Goal: Transaction & Acquisition: Purchase product/service

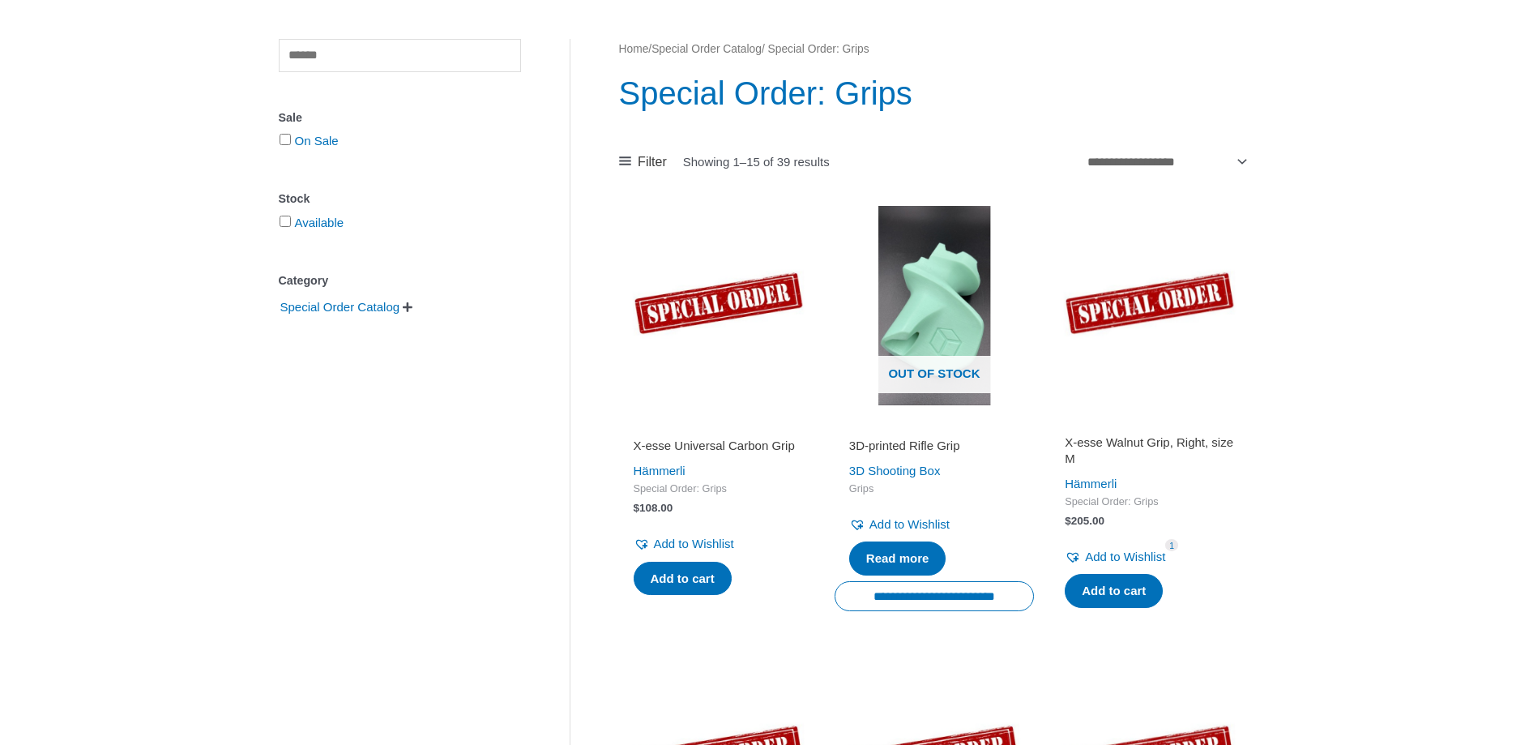
scroll to position [165, 0]
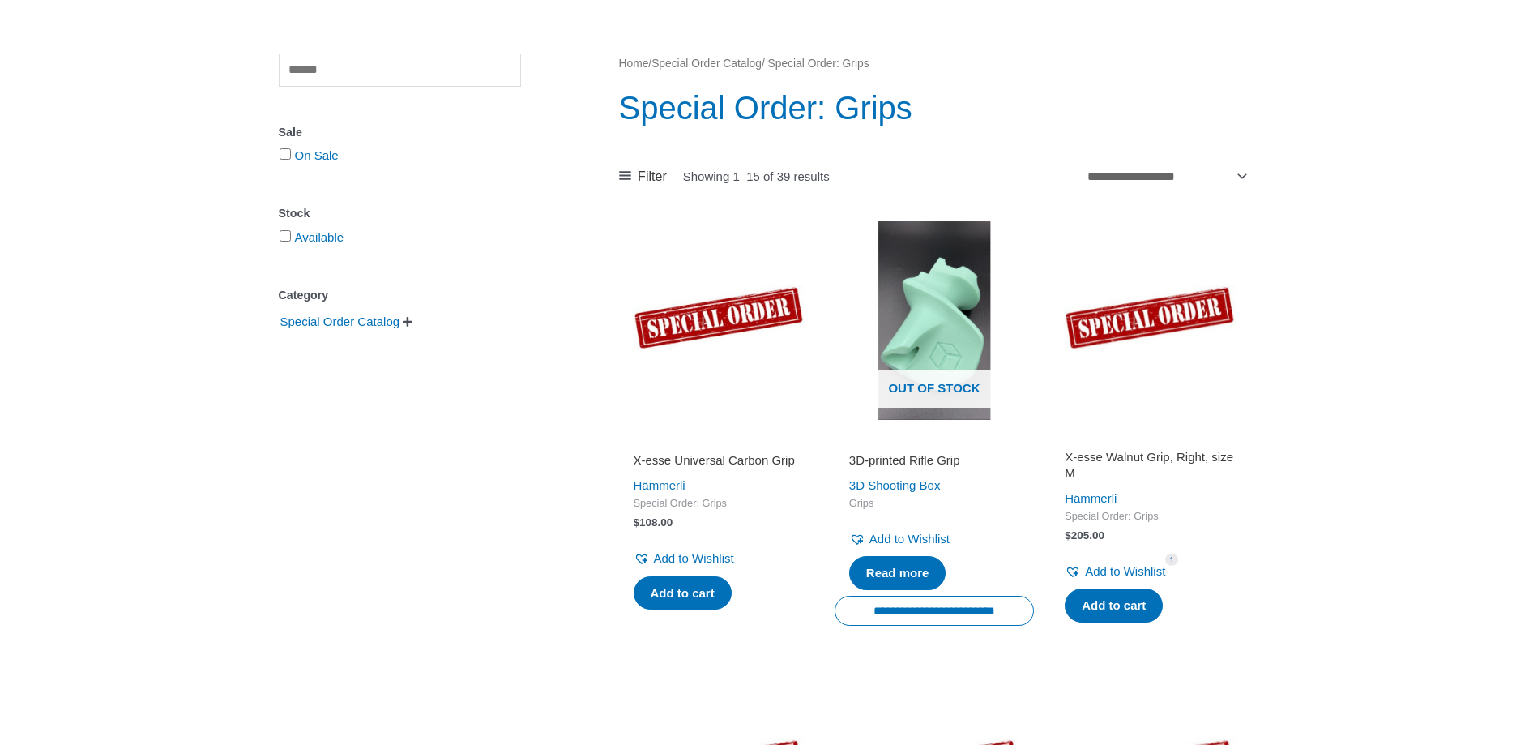
click at [692, 456] on h2 "X-esse Universal Carbon Grip" at bounding box center [719, 460] width 170 height 16
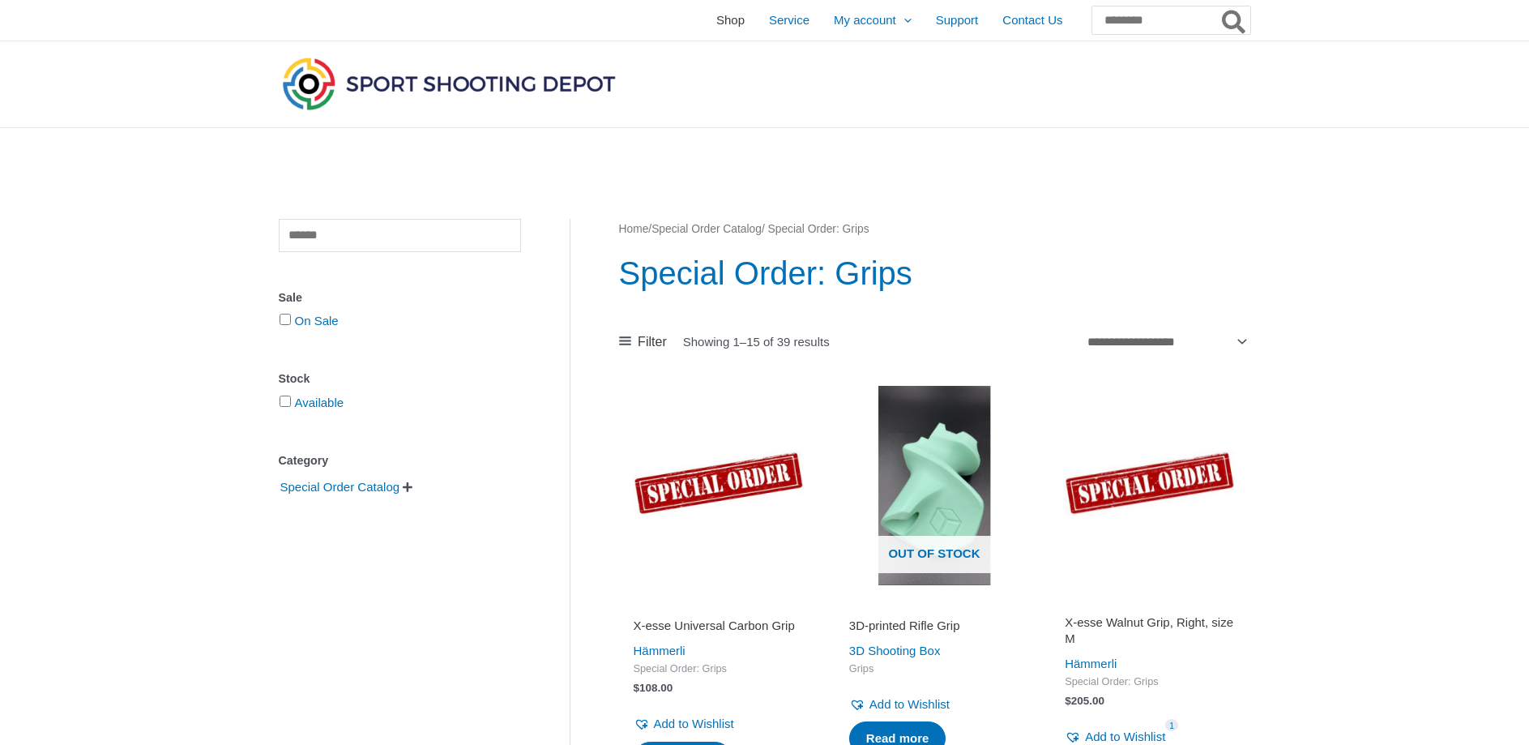
click at [716, 23] on span "Shop" at bounding box center [730, 20] width 28 height 41
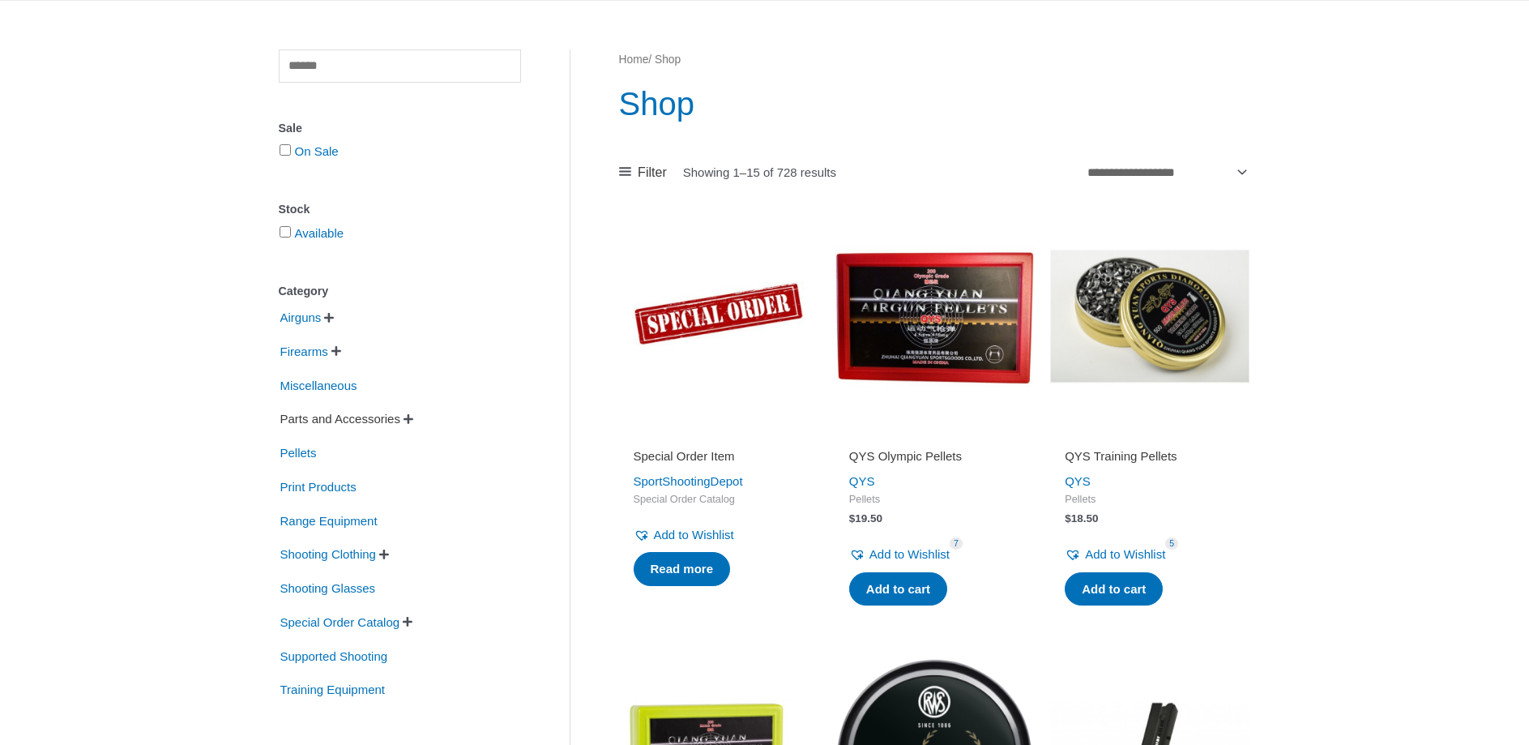
scroll to position [165, 0]
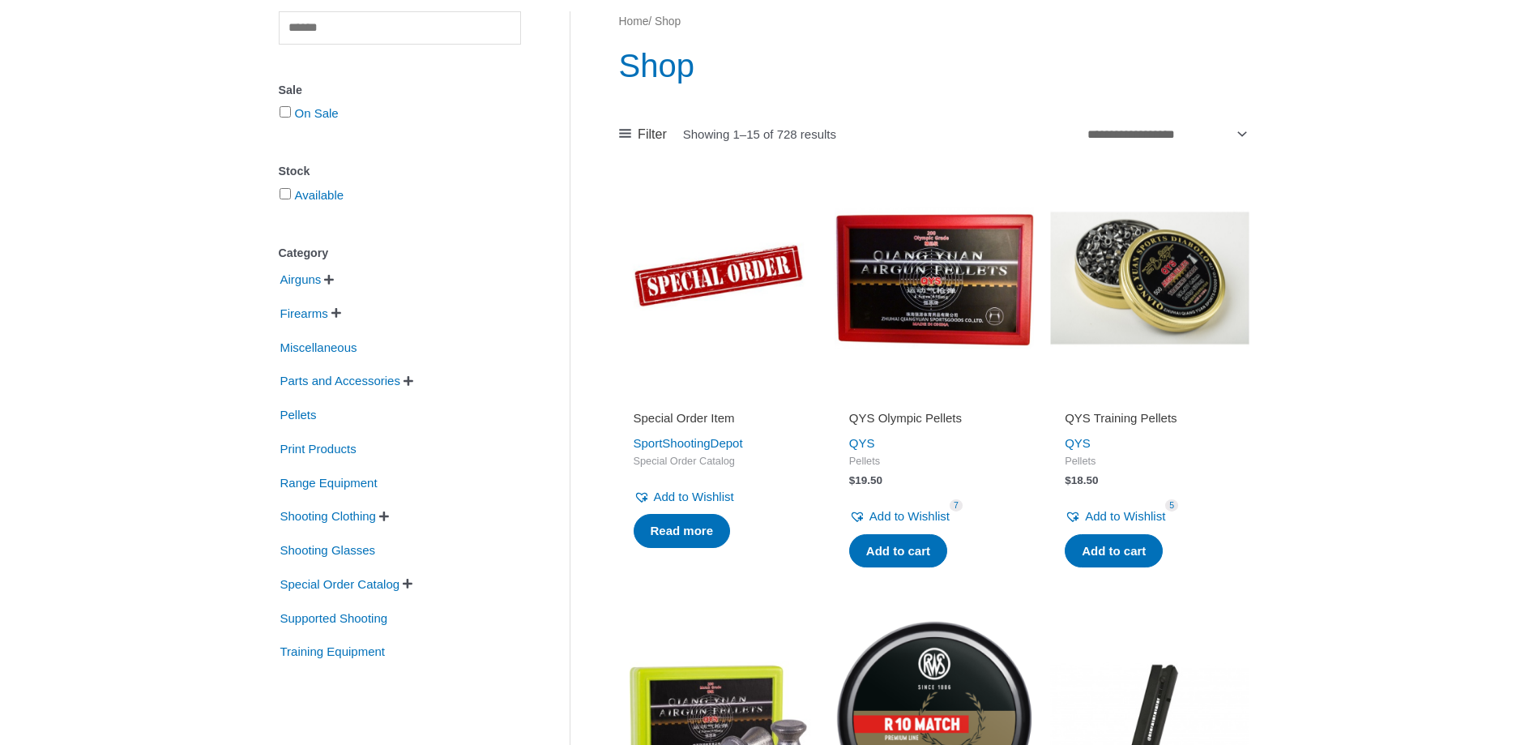
click at [413, 383] on span "" at bounding box center [409, 380] width 10 height 11
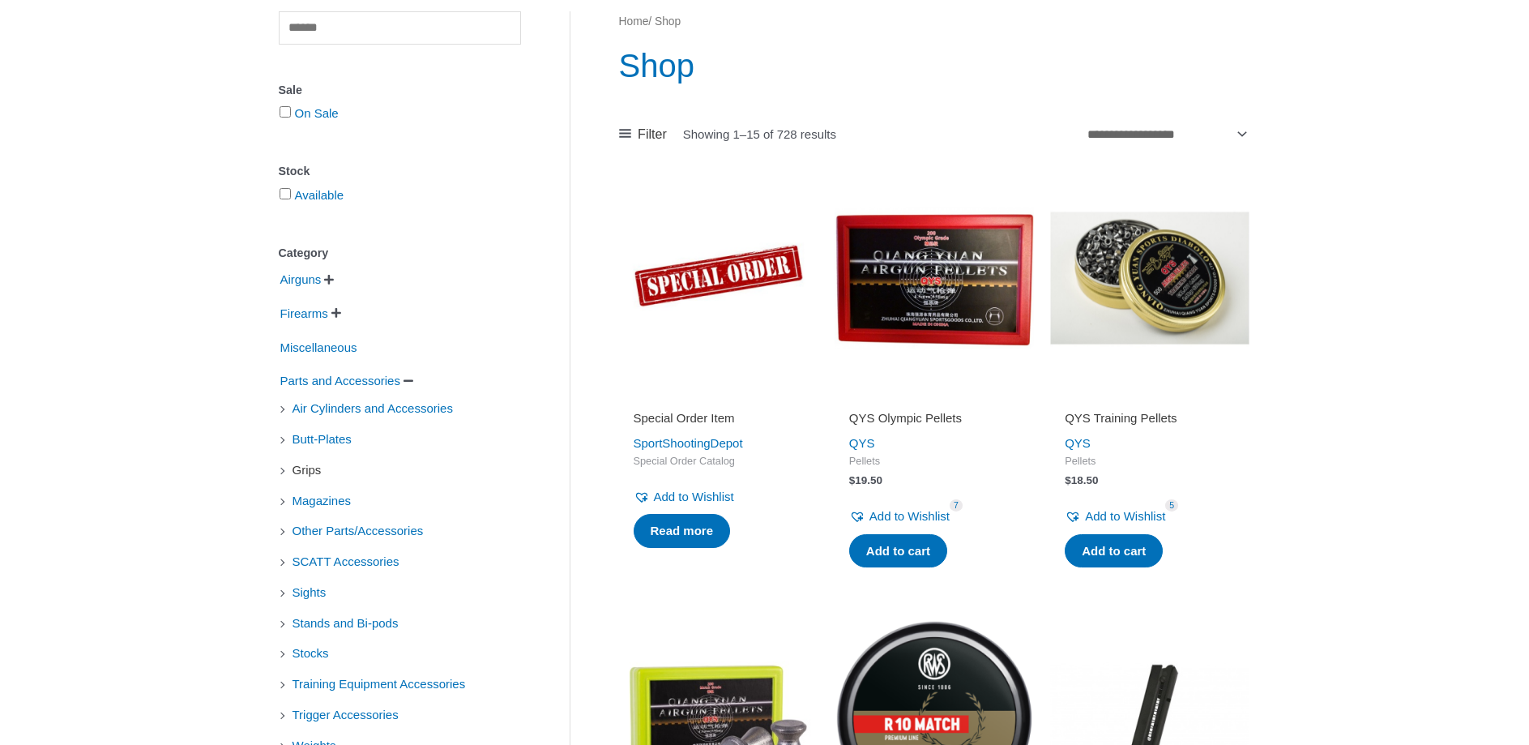
click at [310, 472] on span "Grips" at bounding box center [307, 470] width 32 height 28
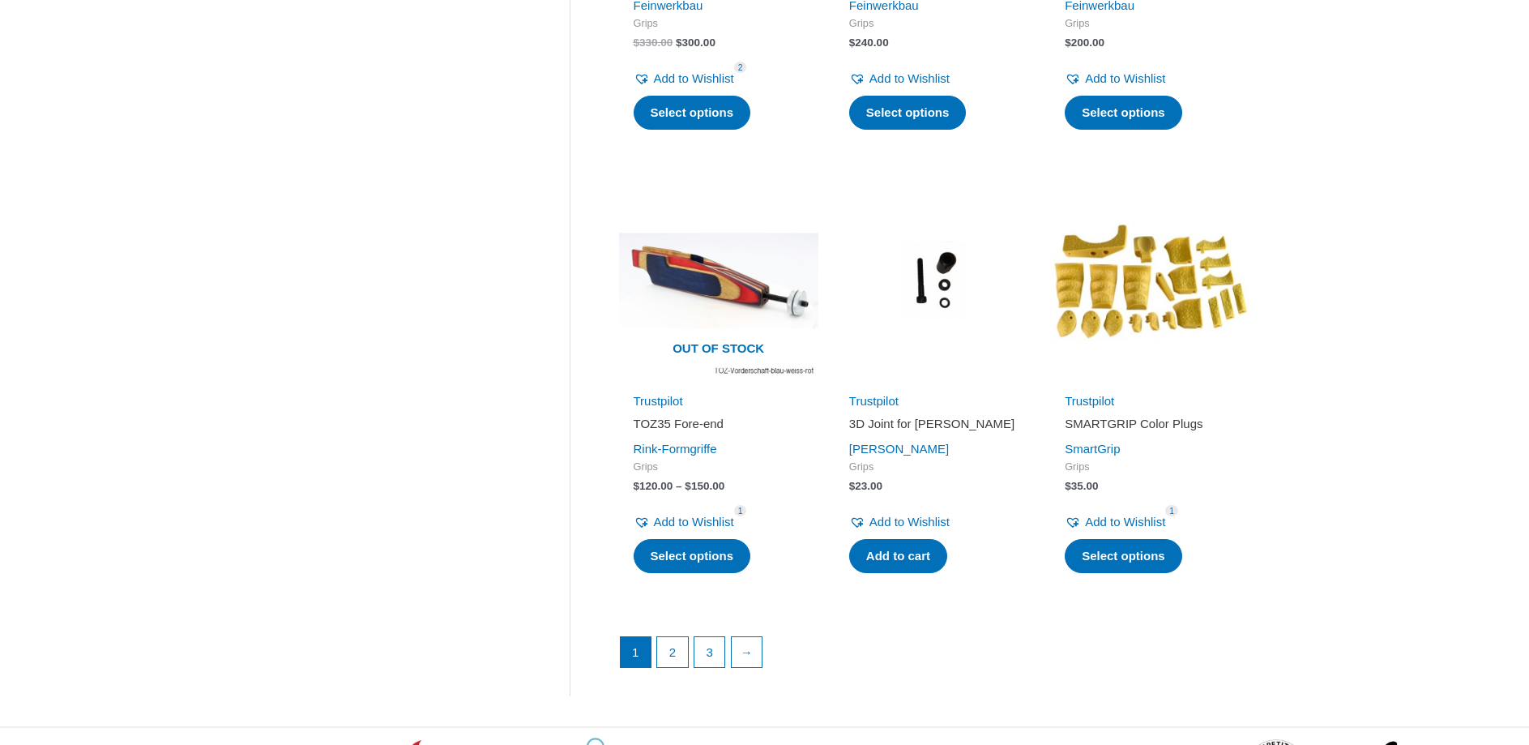
scroll to position [2066, 0]
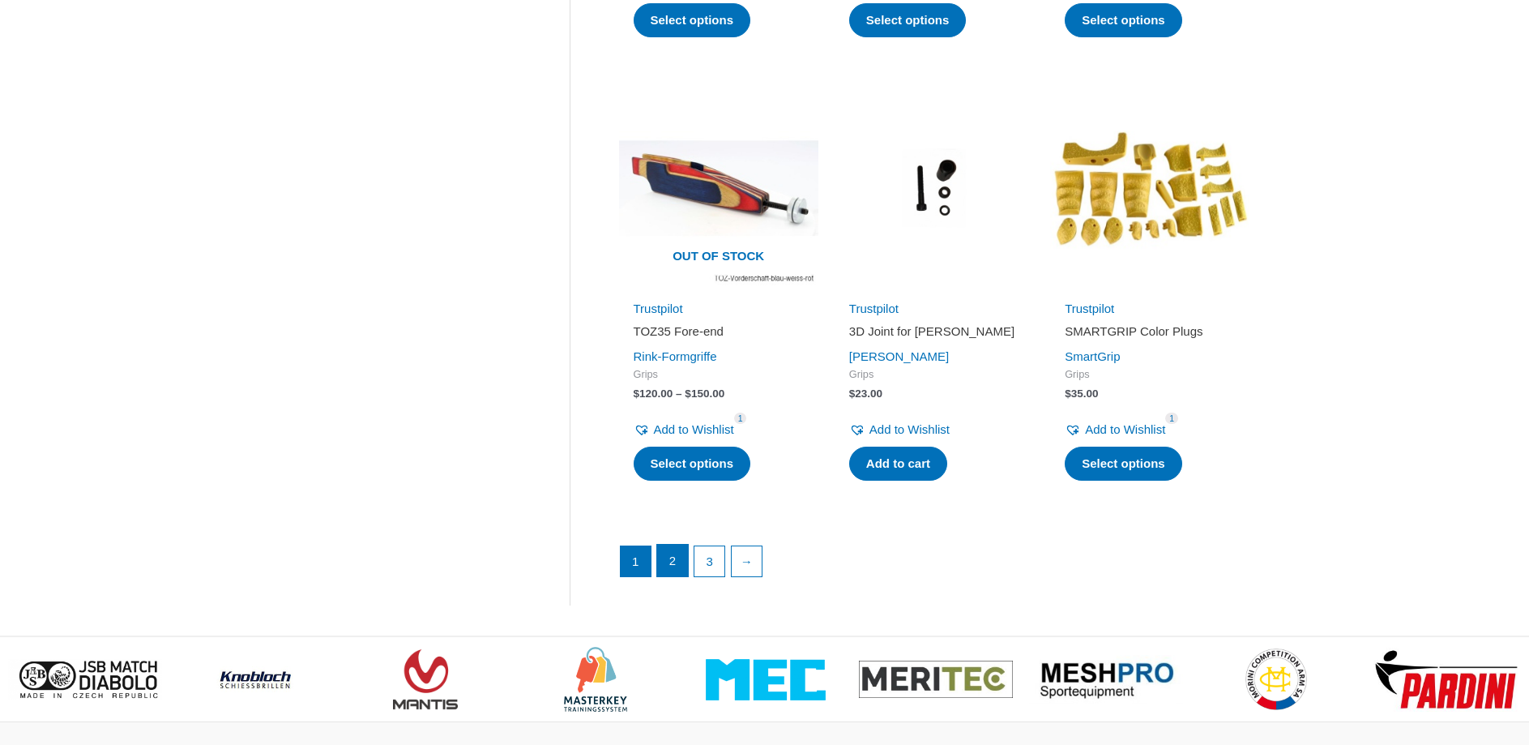
click at [667, 561] on link "2" at bounding box center [672, 561] width 31 height 32
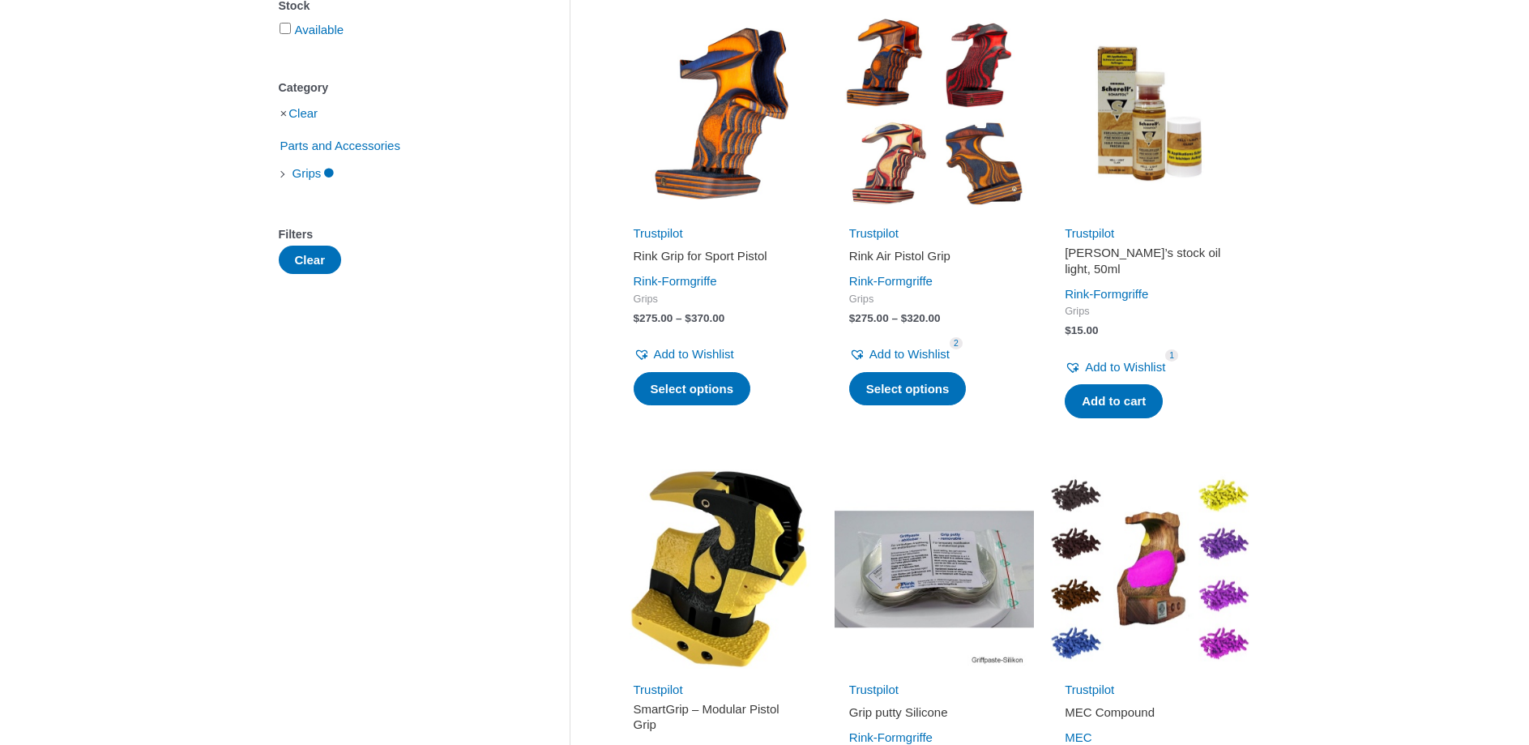
scroll to position [661, 0]
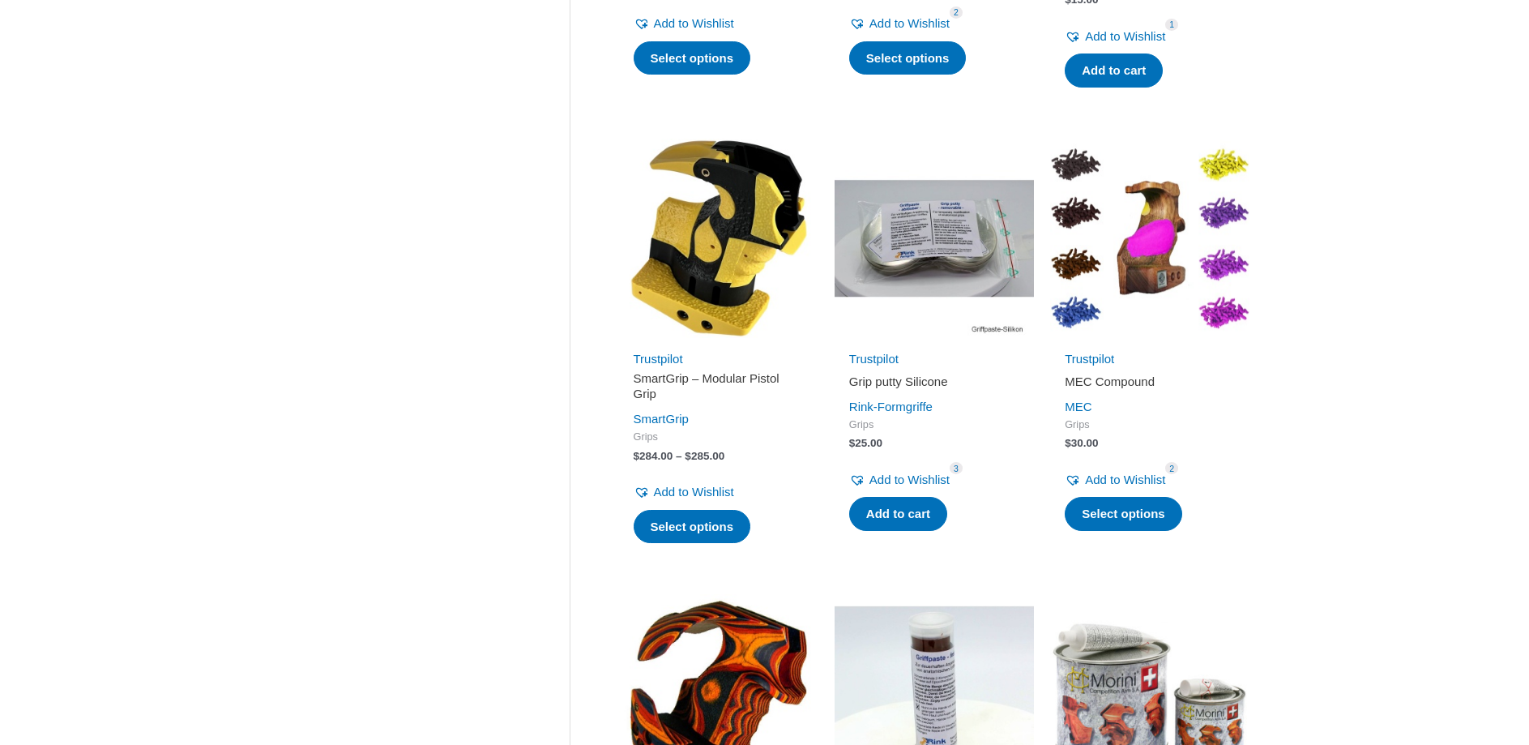
click at [681, 374] on h2 "SmartGrip – Modular Pistol Grip" at bounding box center [719, 386] width 170 height 32
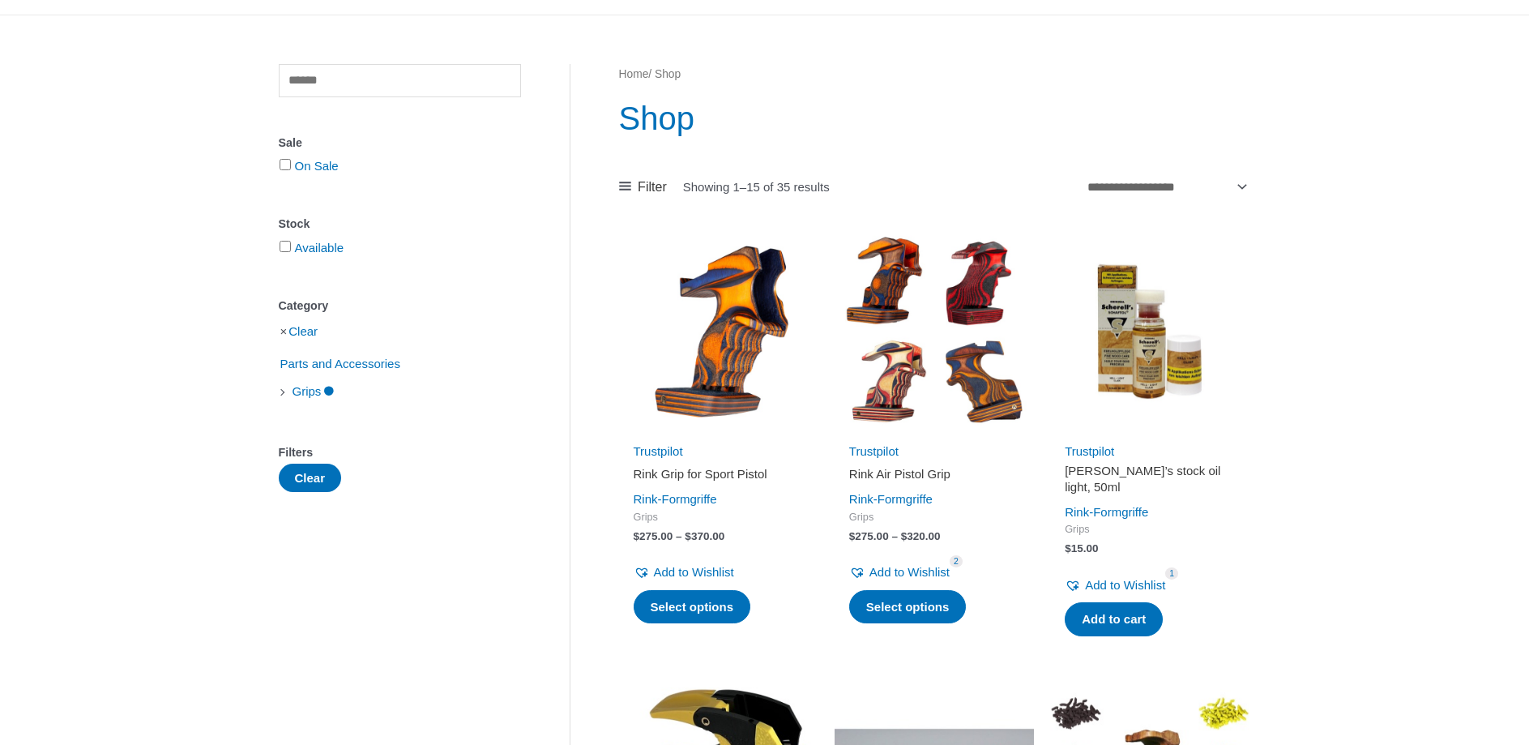
scroll to position [0, 0]
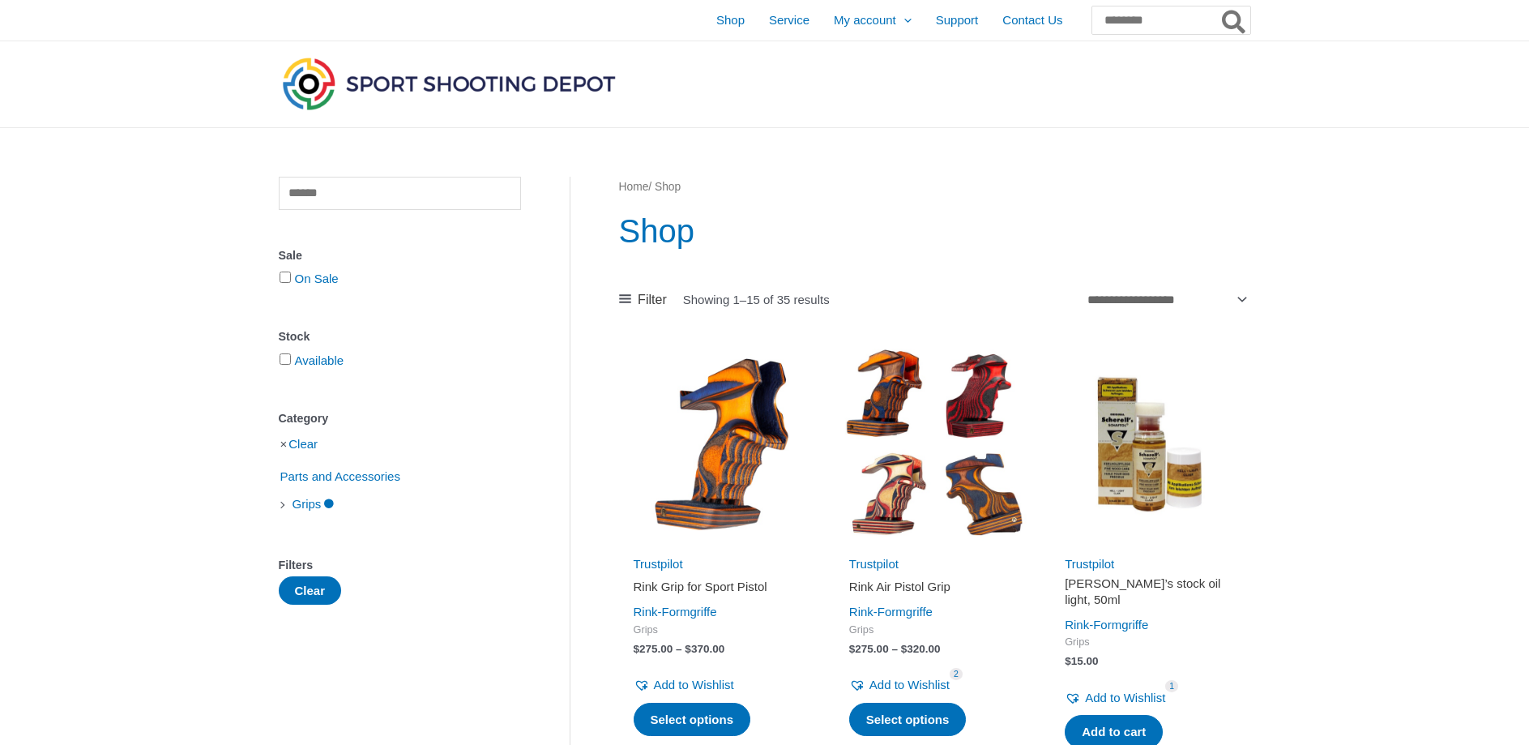
scroll to position [165, 0]
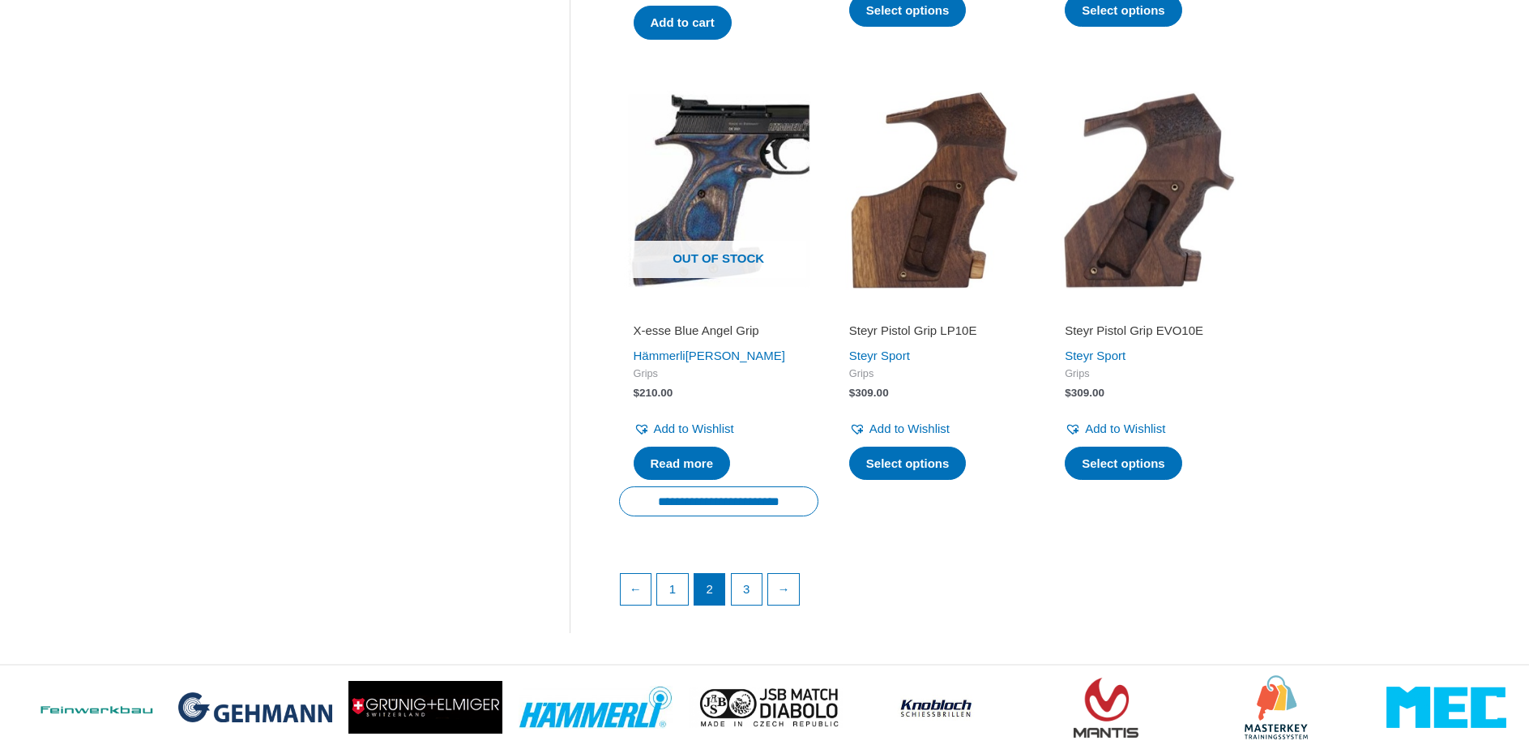
scroll to position [2066, 0]
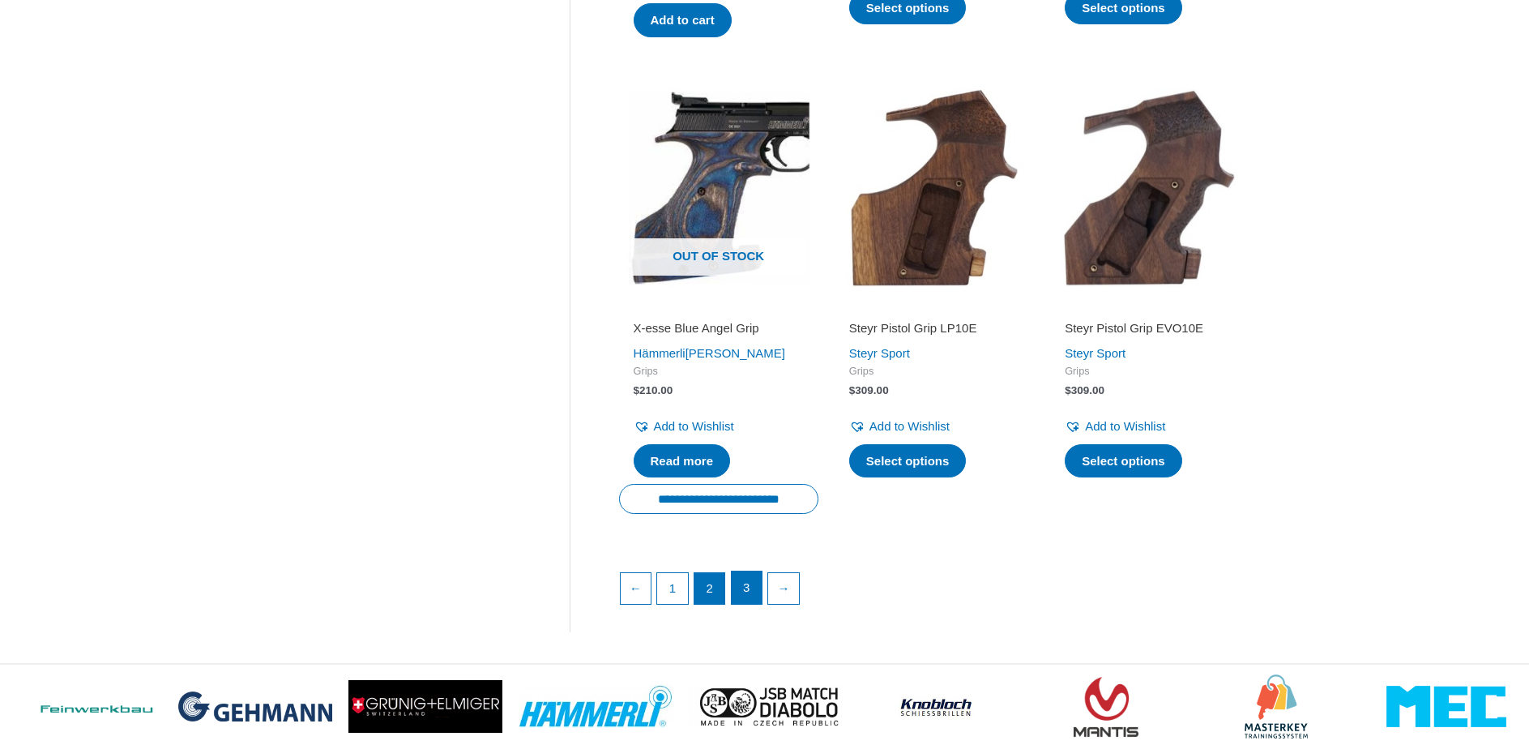
click at [745, 588] on link "3" at bounding box center [747, 587] width 31 height 32
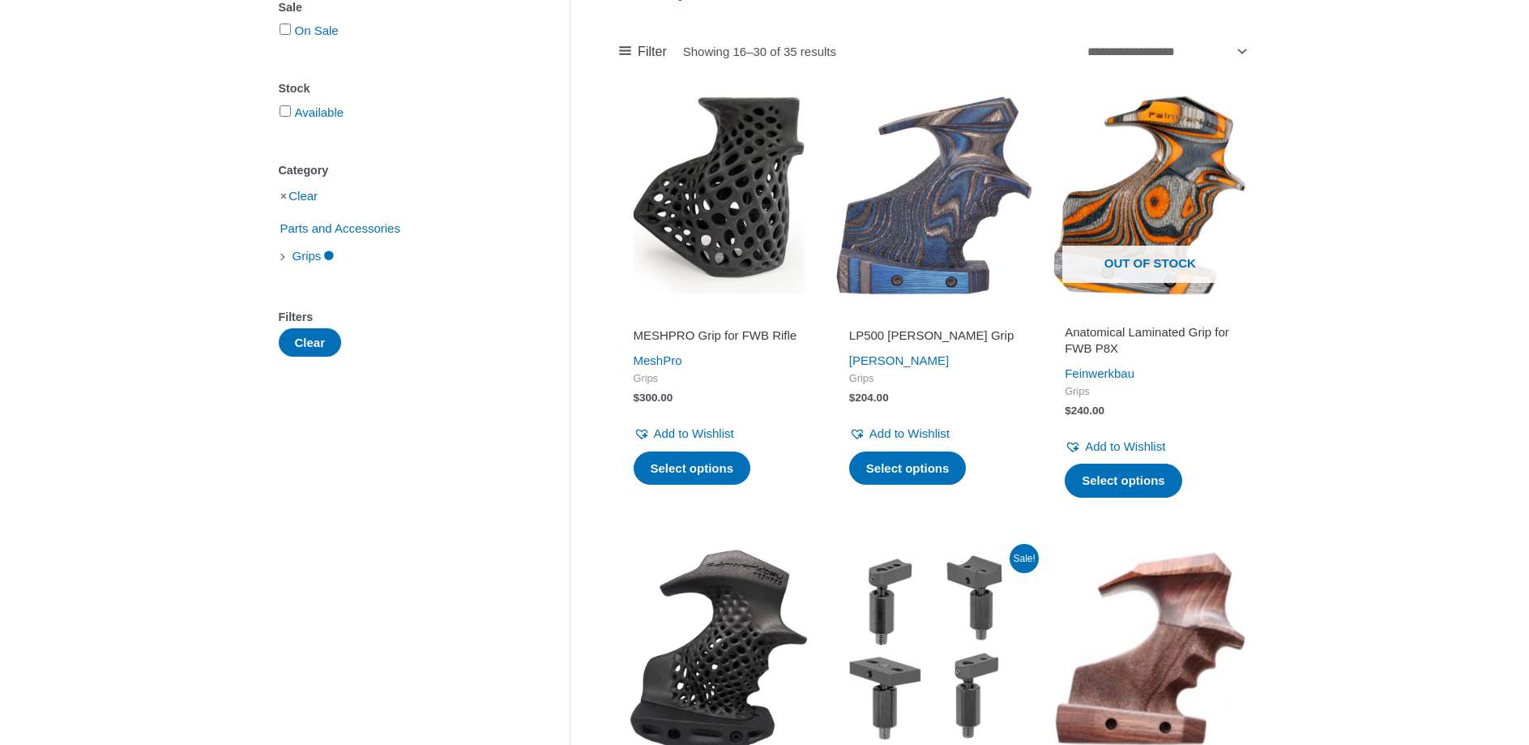
scroll to position [0, 0]
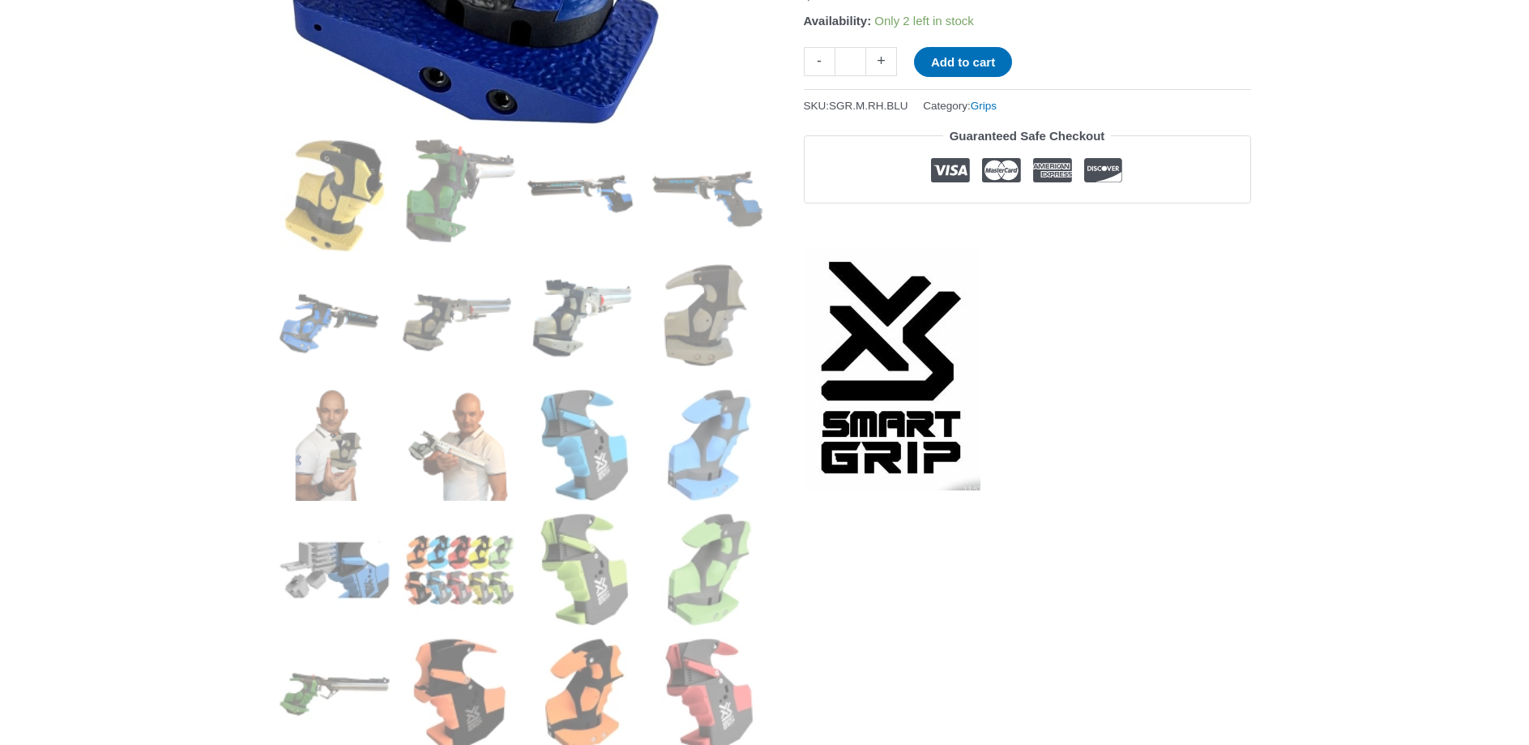
scroll to position [579, 0]
click at [467, 450] on img at bounding box center [459, 444] width 113 height 113
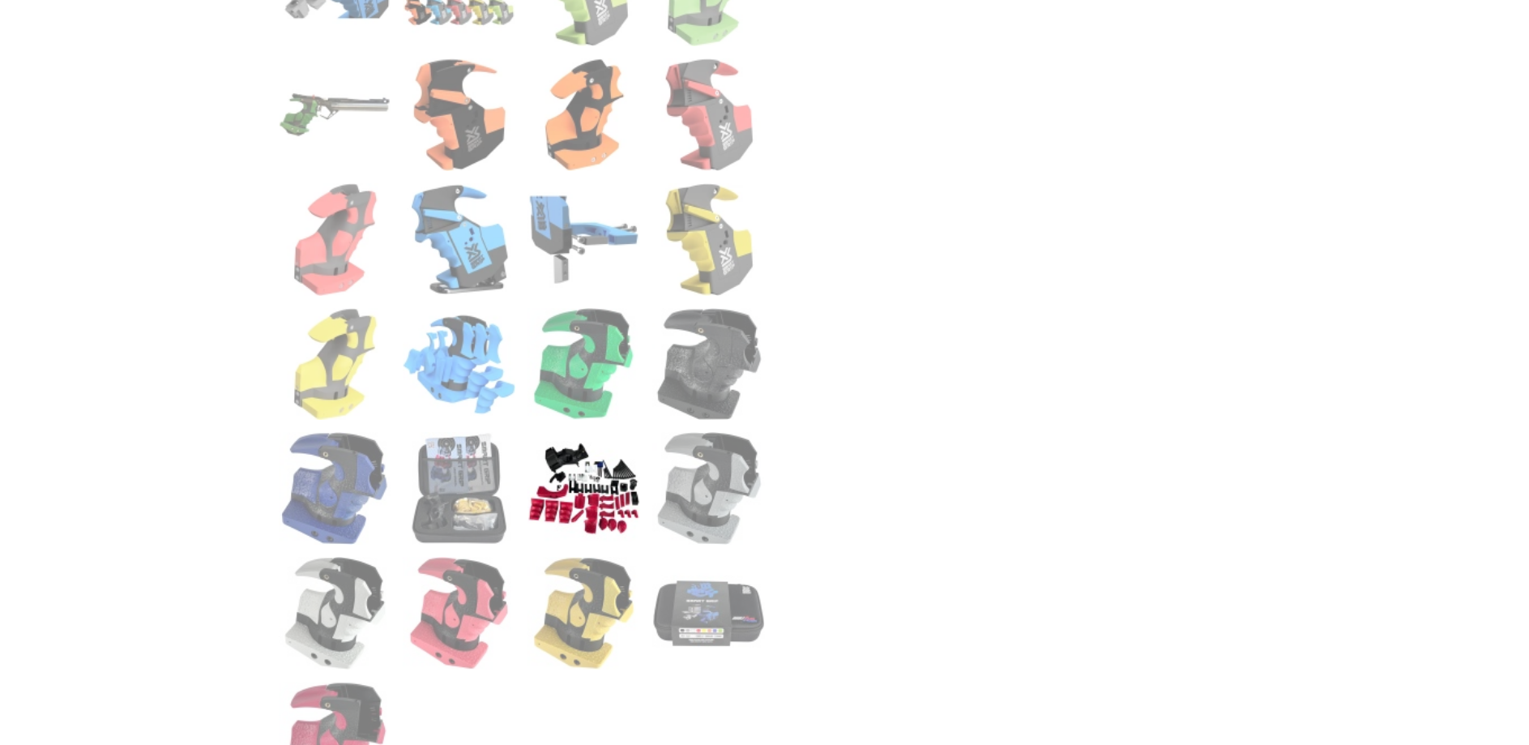
scroll to position [744, 0]
